Goal: Browse casually: Explore the website without a specific task or goal

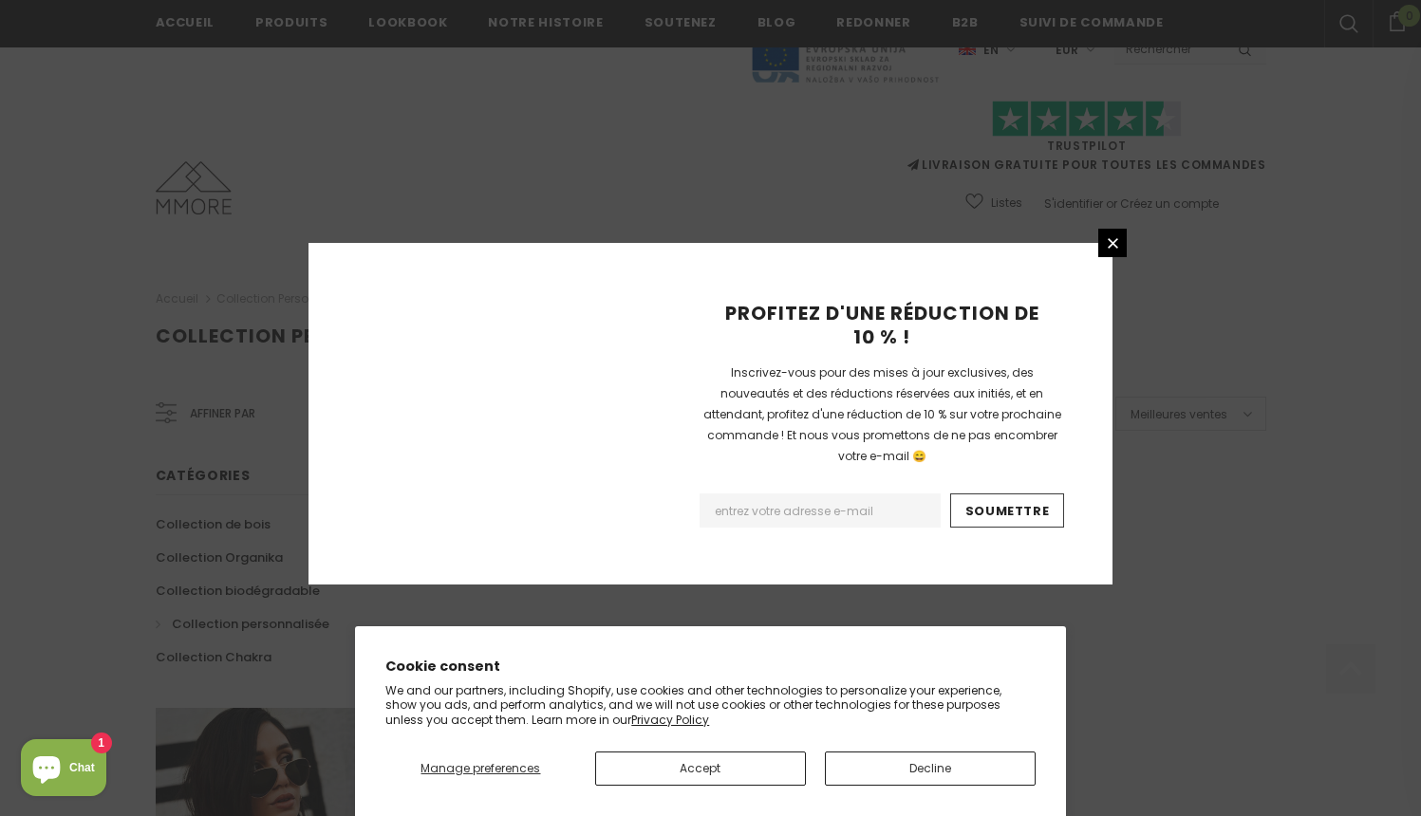
scroll to position [1175, 0]
